Goal: Task Accomplishment & Management: Complete application form

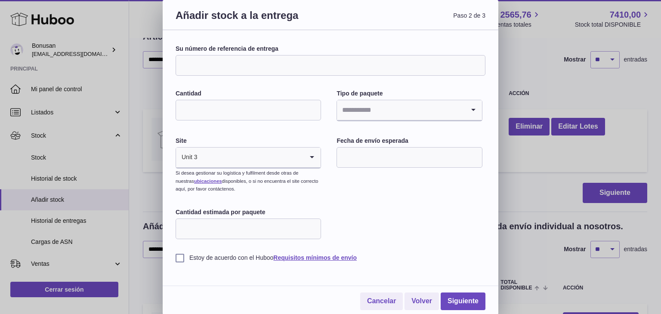
drag, startPoint x: 0, startPoint y: 0, endPoint x: 256, endPoint y: 59, distance: 262.4
click at [256, 59] on input "Su número de referencia de entrega" at bounding box center [331, 65] width 310 height 21
type input "****"
click at [239, 105] on input "Cantidad" at bounding box center [249, 110] width 146 height 21
type input "*"
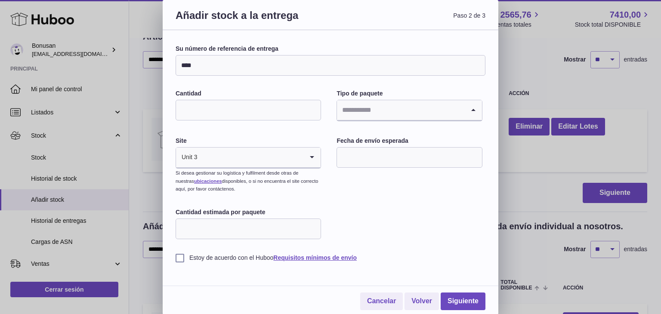
click at [384, 108] on input "Search for option" at bounding box center [400, 110] width 127 height 20
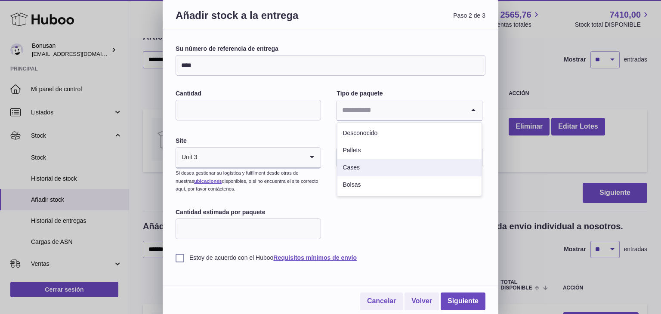
click at [353, 166] on li "Cases" at bounding box center [410, 167] width 144 height 17
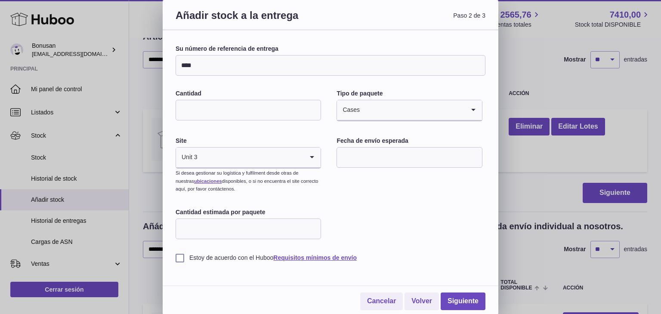
click at [352, 156] on input "text" at bounding box center [410, 157] width 146 height 21
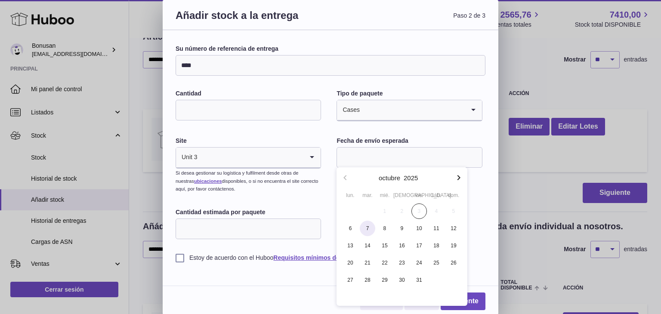
click at [365, 228] on span "7" at bounding box center [367, 228] width 15 height 15
type input "**********"
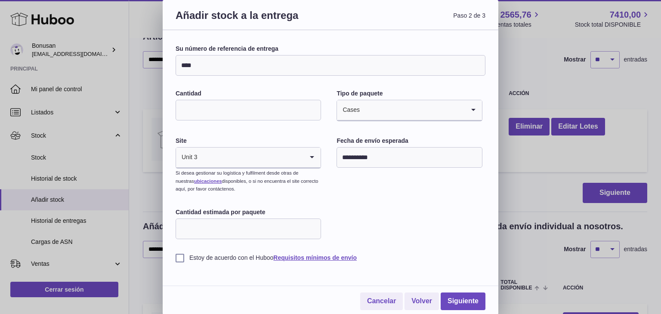
click at [286, 229] on input "Cantidad estimada por paquete" at bounding box center [249, 229] width 146 height 21
type input "**"
click at [180, 258] on label "Estoy de acuerdo con el Huboo Requisitos mínimos de envío" at bounding box center [331, 258] width 310 height 8
click at [466, 301] on link "Siguiente" at bounding box center [463, 302] width 45 height 18
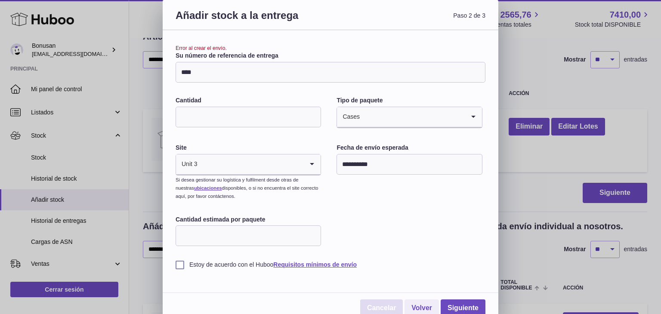
click at [383, 309] on link "Cancelar" at bounding box center [381, 309] width 43 height 18
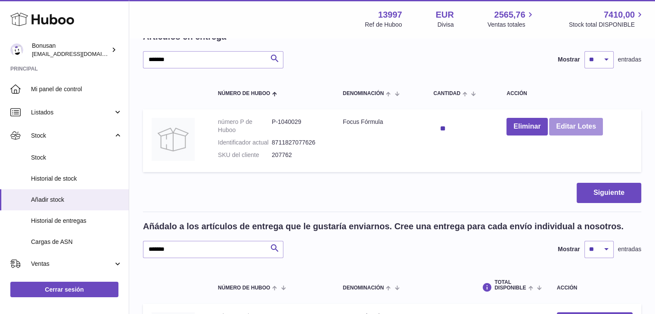
click at [582, 126] on button "Editar Lotes" at bounding box center [575, 127] width 53 height 18
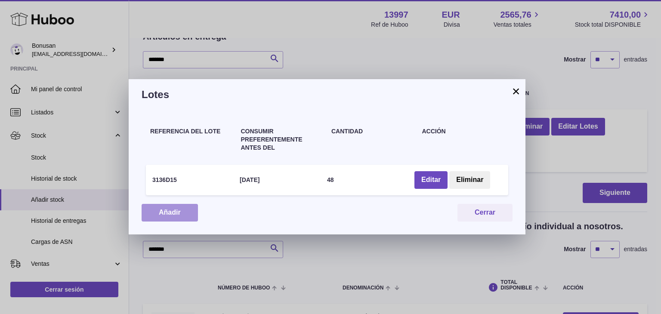
click at [173, 211] on button "Añadir" at bounding box center [170, 213] width 56 height 18
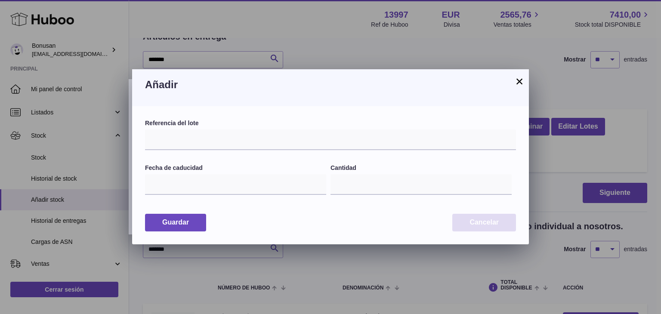
click at [477, 222] on button "Cancelar" at bounding box center [484, 223] width 64 height 18
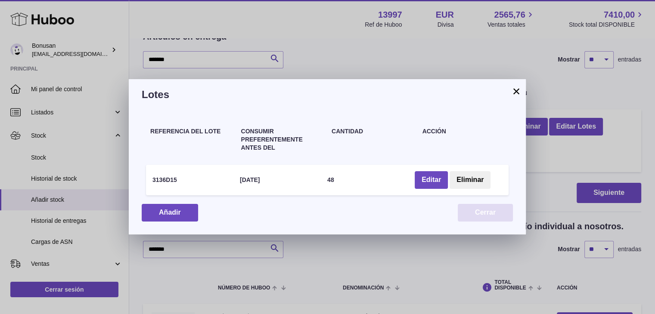
click at [477, 214] on button "Cerrar" at bounding box center [485, 213] width 55 height 18
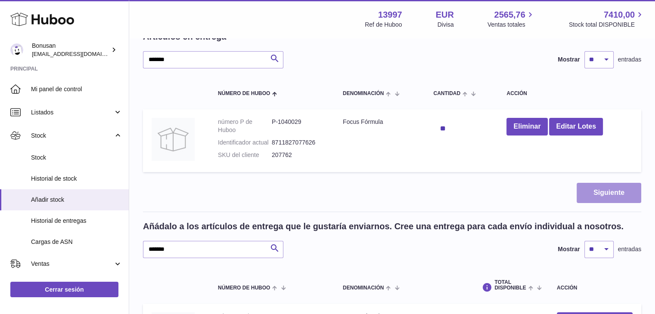
click at [603, 192] on button "Siguiente" at bounding box center [608, 193] width 65 height 20
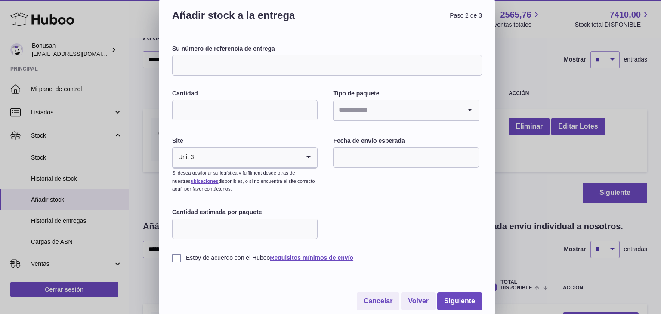
click at [386, 65] on input "Su número de referencia de entrega" at bounding box center [327, 65] width 310 height 21
type input "****"
click at [251, 116] on input "Cantidad" at bounding box center [245, 110] width 146 height 21
type input "*"
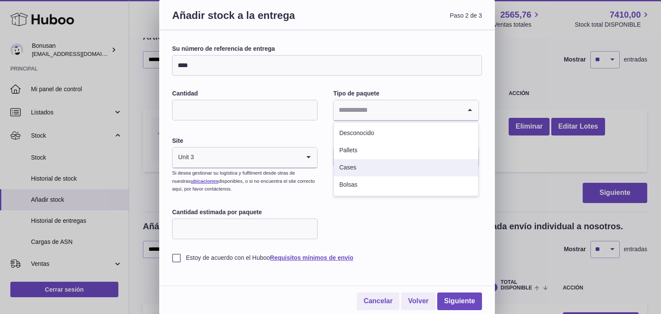
click at [345, 167] on li "Cases" at bounding box center [406, 167] width 144 height 17
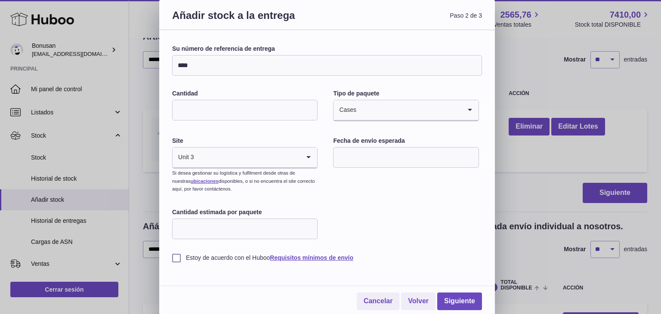
click at [358, 159] on input "text" at bounding box center [406, 157] width 146 height 21
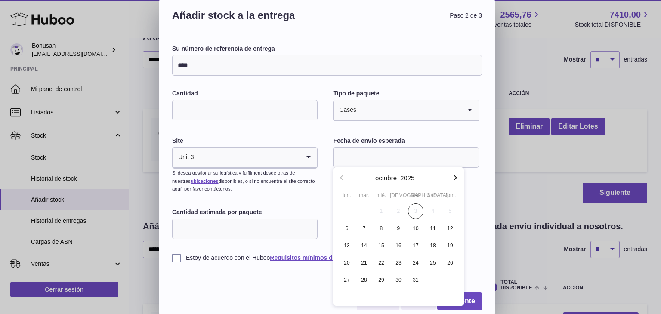
click at [358, 159] on input "text" at bounding box center [406, 157] width 146 height 21
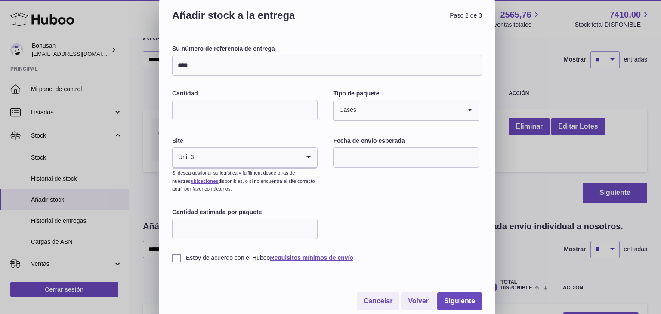
click at [420, 156] on input "text" at bounding box center [406, 157] width 146 height 21
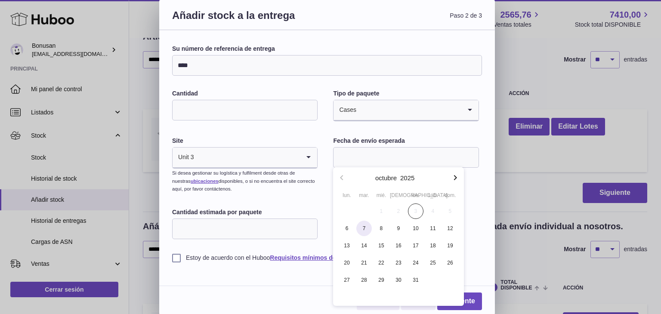
click at [362, 231] on span "7" at bounding box center [363, 228] width 15 height 15
type input "**********"
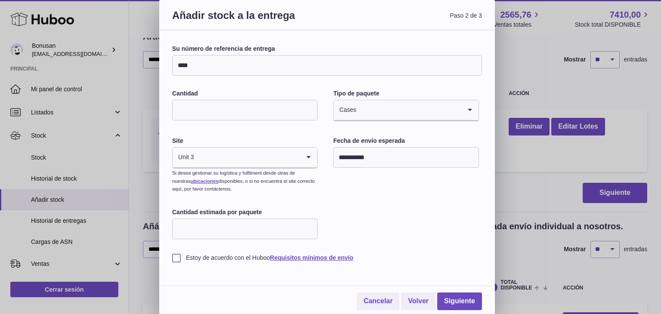
click at [264, 219] on input "Cantidad estimada por paquete" at bounding box center [245, 229] width 146 height 21
drag, startPoint x: 264, startPoint y: 219, endPoint x: 176, endPoint y: 257, distance: 95.6
click at [176, 257] on div "**********" at bounding box center [327, 153] width 310 height 217
type input "**"
click at [176, 257] on label "Estoy de acuerdo con el Huboo Requisitos mínimos de envío" at bounding box center [327, 258] width 310 height 8
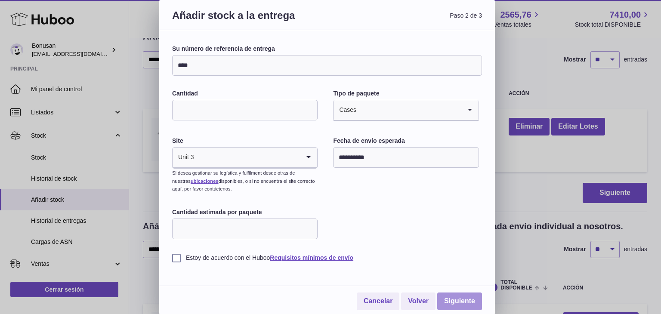
click at [455, 304] on link "Siguiente" at bounding box center [459, 302] width 45 height 18
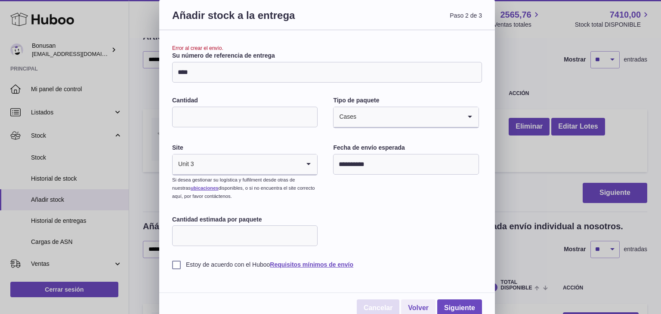
click at [381, 309] on link "Cancelar" at bounding box center [378, 309] width 43 height 18
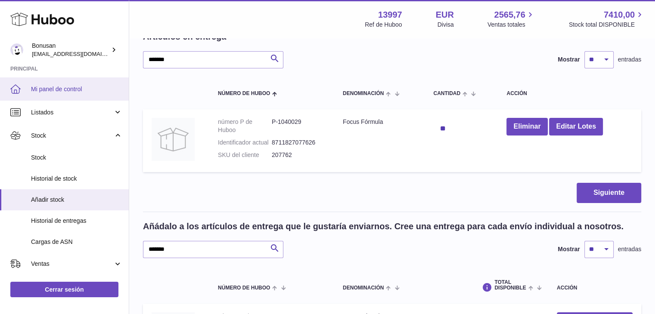
click at [48, 90] on span "Mi panel de control" at bounding box center [76, 89] width 91 height 8
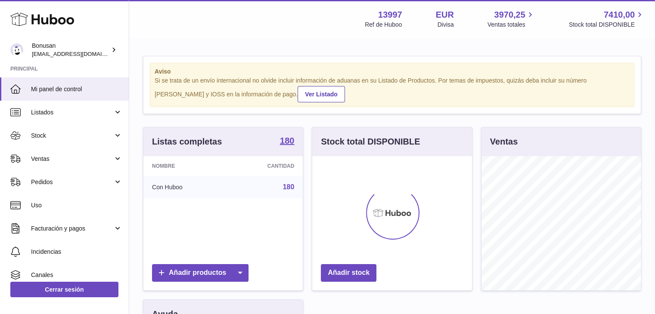
scroll to position [134, 160]
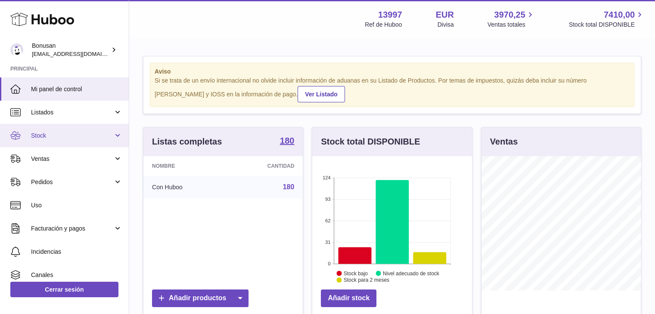
click at [46, 136] on span "Stock" at bounding box center [72, 136] width 82 height 8
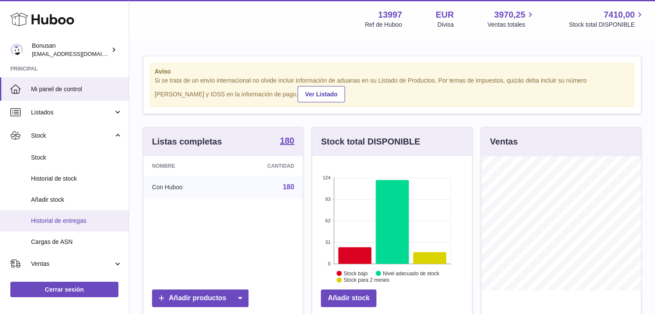
click at [56, 221] on span "Historial de entregas" at bounding box center [76, 221] width 91 height 8
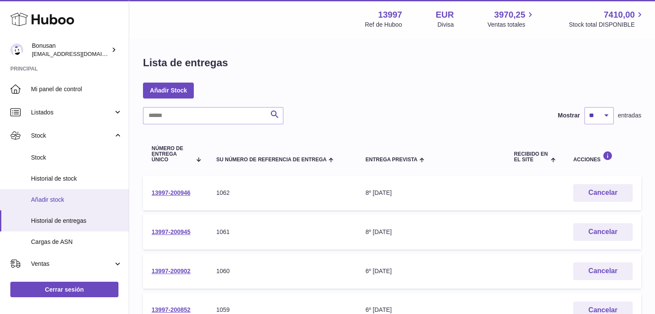
click at [55, 200] on span "Añadir stock" at bounding box center [76, 200] width 91 height 8
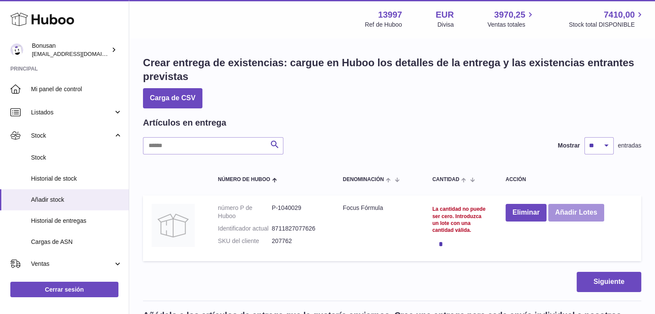
click at [569, 209] on button "Añadir Lotes" at bounding box center [576, 213] width 56 height 18
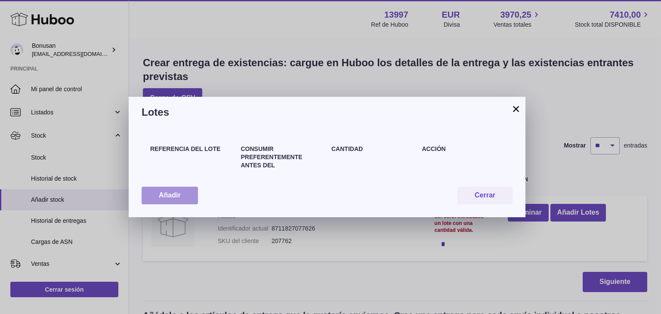
click at [176, 193] on button "Añadir" at bounding box center [170, 196] width 56 height 18
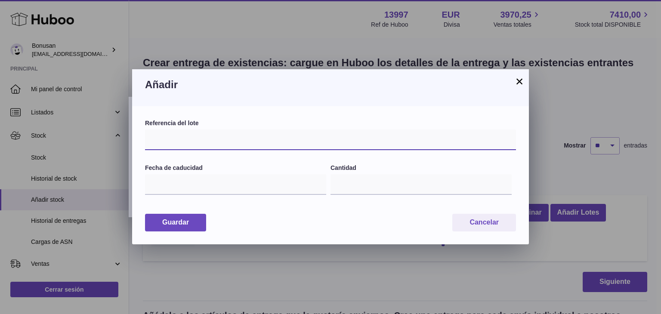
click at [221, 132] on input "text" at bounding box center [330, 140] width 371 height 21
click at [272, 142] on input "text" at bounding box center [330, 140] width 371 height 21
type input "*******"
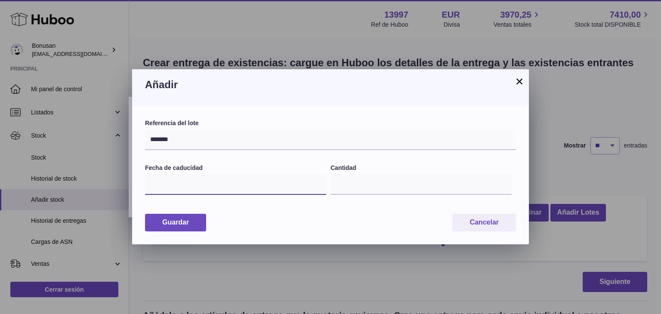
click at [232, 187] on input "text" at bounding box center [235, 184] width 181 height 21
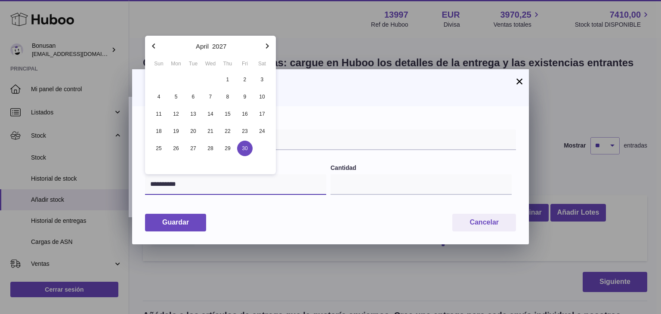
type input "**********"
click at [244, 147] on span "30" at bounding box center [244, 148] width 15 height 15
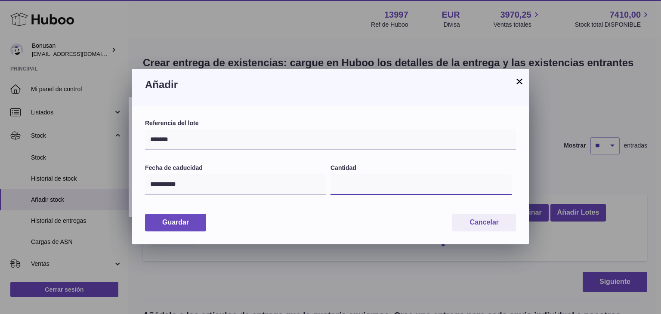
click at [351, 186] on input "*" at bounding box center [421, 184] width 181 height 21
type input "**"
click at [176, 229] on button "Guardar" at bounding box center [175, 223] width 61 height 18
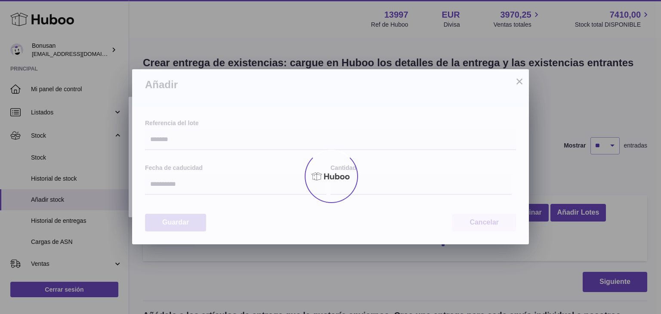
type input "**"
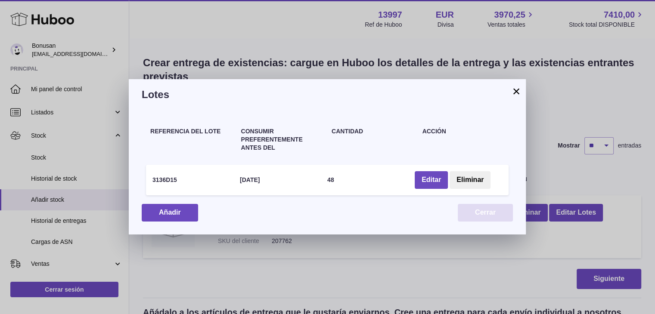
click at [488, 209] on button "Cerrar" at bounding box center [485, 213] width 55 height 18
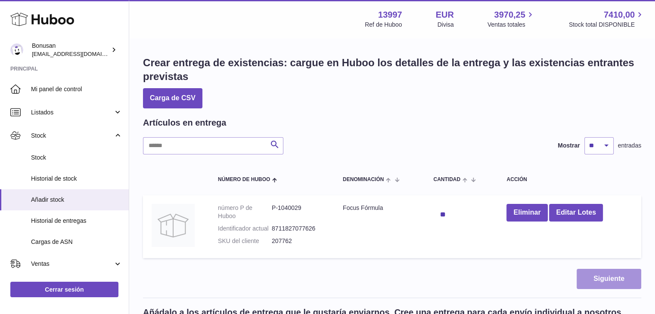
click at [603, 275] on button "Siguiente" at bounding box center [608, 279] width 65 height 20
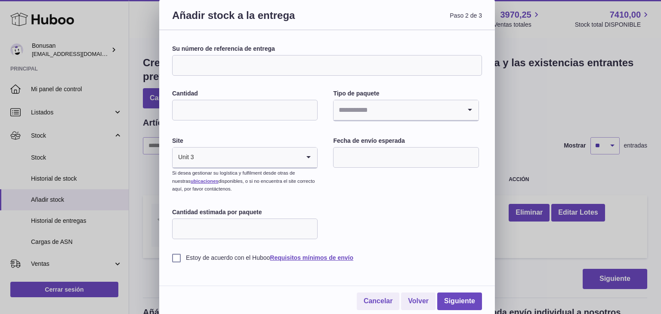
click at [365, 60] on input "Su número de referencia de entrega" at bounding box center [327, 65] width 310 height 21
type input "****"
click at [234, 107] on input "Cantidad" at bounding box center [245, 110] width 146 height 21
type input "*"
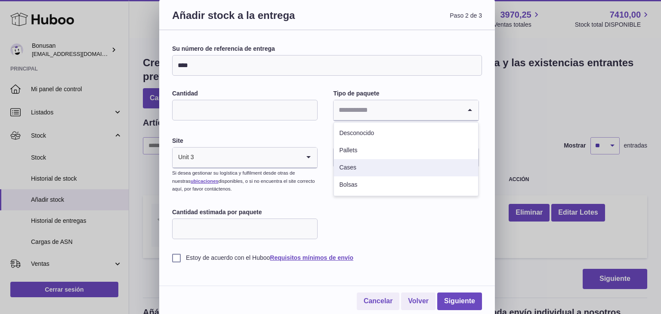
click at [351, 166] on li "Cases" at bounding box center [406, 167] width 144 height 17
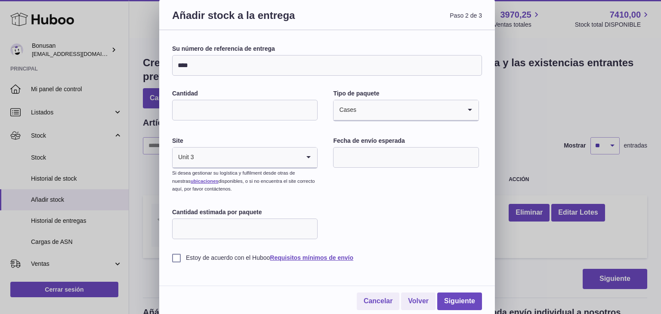
click at [368, 159] on input "text" at bounding box center [406, 157] width 146 height 21
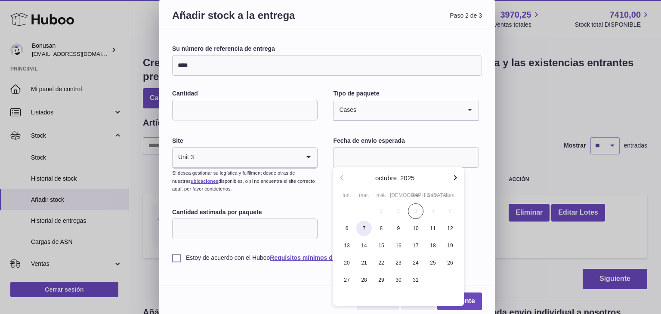
click at [361, 228] on span "7" at bounding box center [363, 228] width 15 height 15
type input "**********"
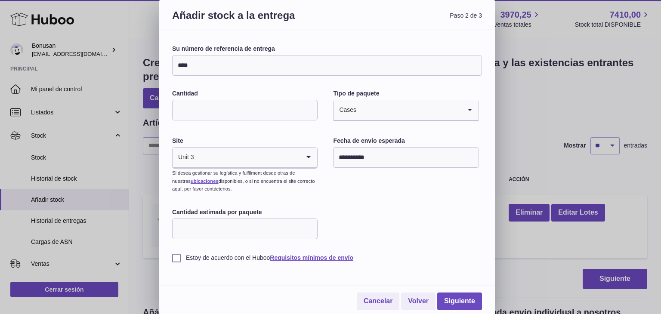
click at [263, 229] on input "Cantidad estimada por paquete" at bounding box center [245, 229] width 146 height 21
type input "**"
click at [177, 258] on label "Estoy de acuerdo con el Huboo Requisitos mínimos de envío" at bounding box center [327, 258] width 310 height 8
click at [455, 303] on link "Siguiente" at bounding box center [459, 302] width 45 height 18
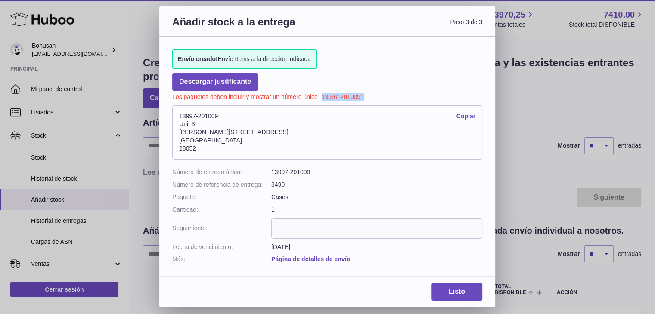
drag, startPoint x: 367, startPoint y: 95, endPoint x: 320, endPoint y: 97, distance: 46.5
click at [320, 97] on p "Los paquetes deben incluir y mostrar un número único "13997-201009"." at bounding box center [327, 96] width 310 height 10
copy p "13997-201009"."
